Goal: Transaction & Acquisition: Subscribe to service/newsletter

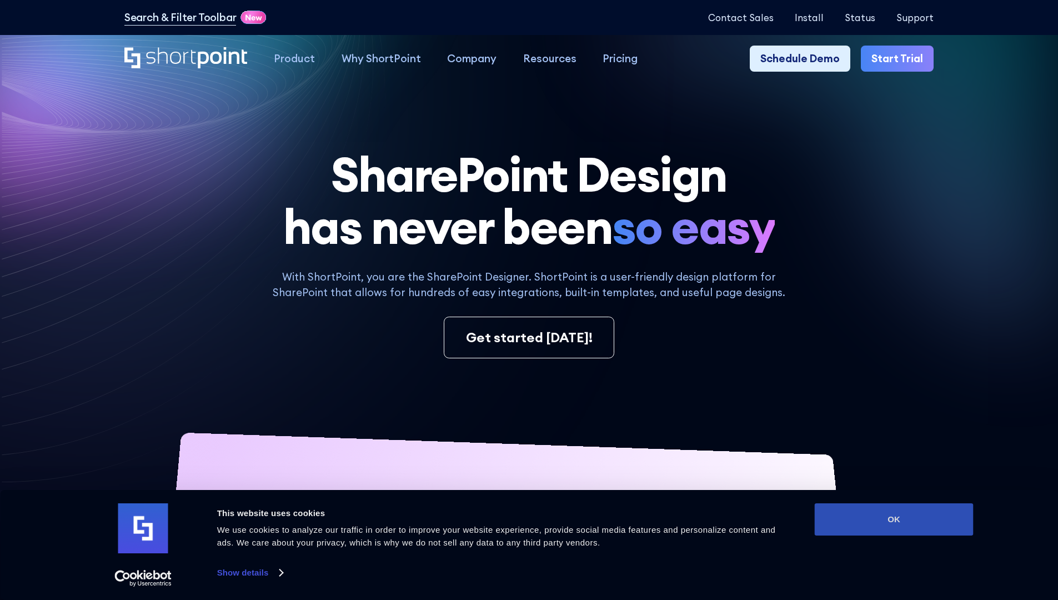
click at [894, 519] on button "OK" at bounding box center [894, 519] width 159 height 32
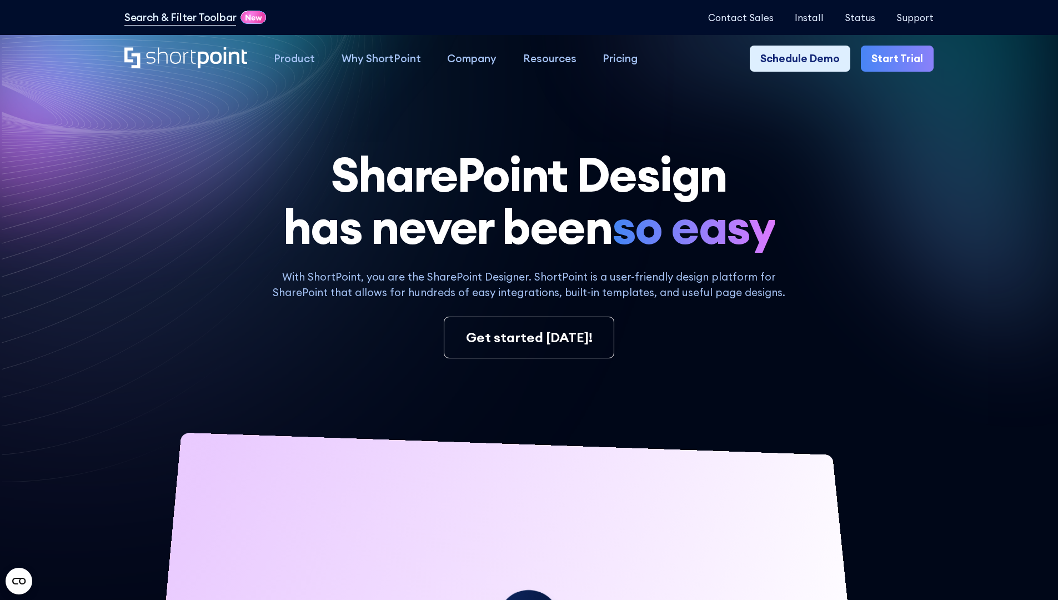
click at [901, 59] on link "Start Trial" at bounding box center [897, 59] width 73 height 27
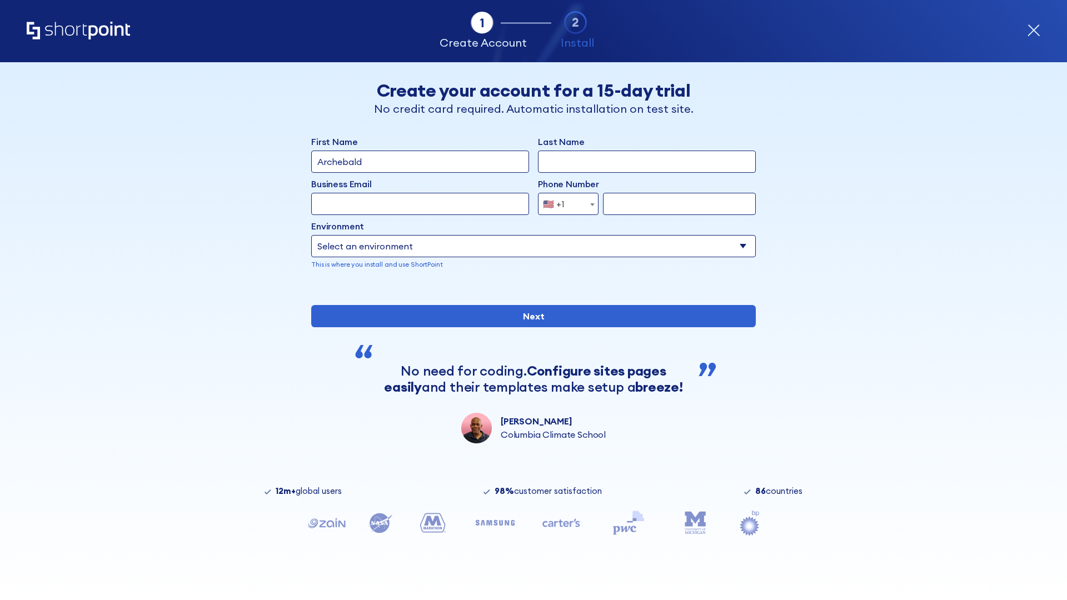
type input "Archebald"
type input "Berkuskv"
type input "2125556789"
select select "Microsoft 365"
type input "2125556789"
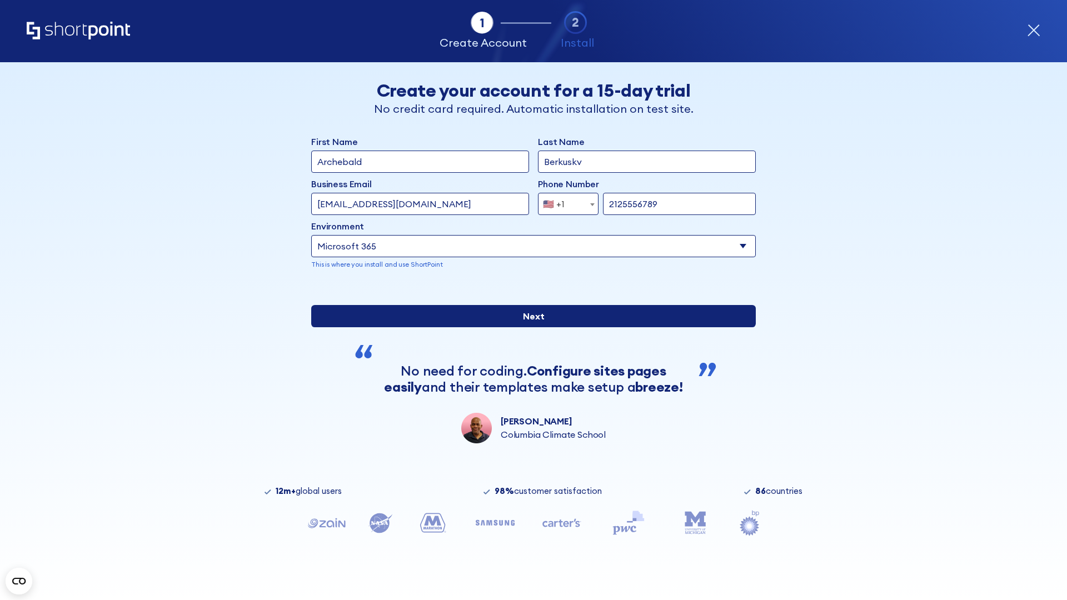
scroll to position [3, 0]
click at [529, 327] on input "Next" at bounding box center [533, 316] width 444 height 22
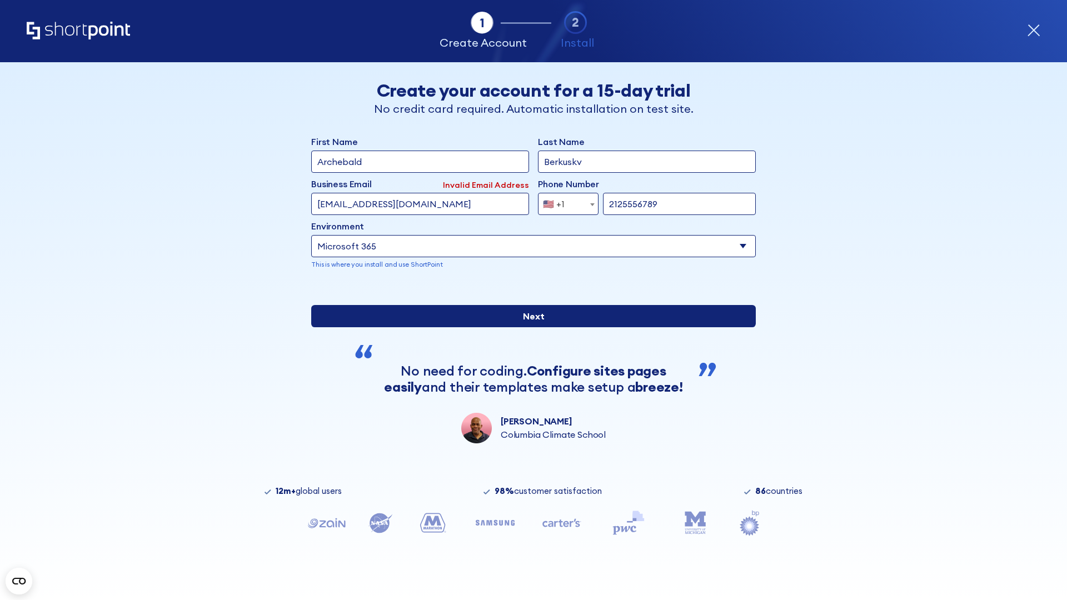
click at [529, 327] on input "Next" at bounding box center [533, 316] width 444 height 22
type input "[EMAIL_ADDRESS][DOMAIN_NAME]"
click at [529, 327] on input "Next" at bounding box center [533, 316] width 444 height 22
